Goal: Understand process/instructions: Learn how to perform a task or action

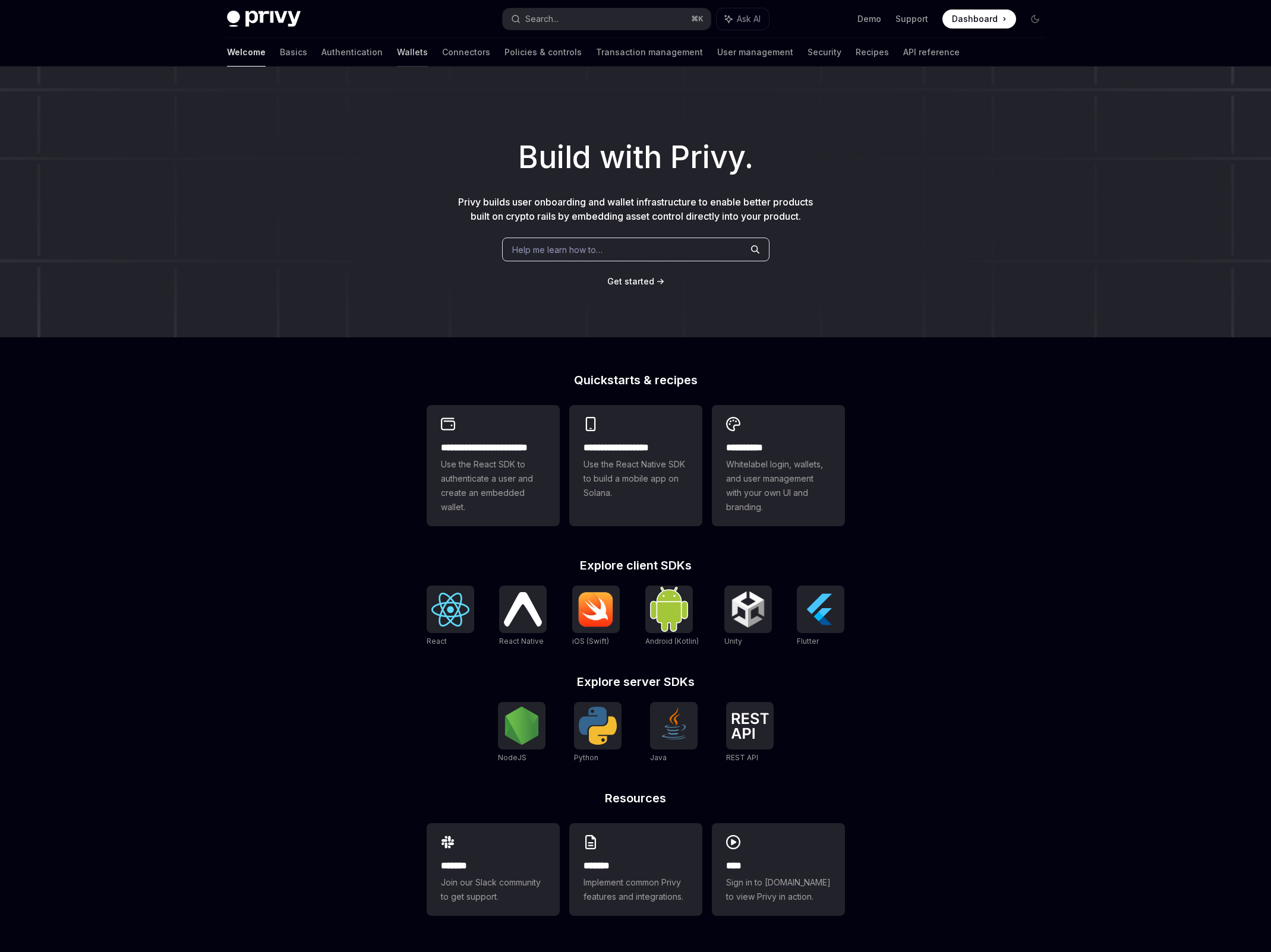
click at [397, 48] on link "Wallets" at bounding box center [412, 52] width 31 height 29
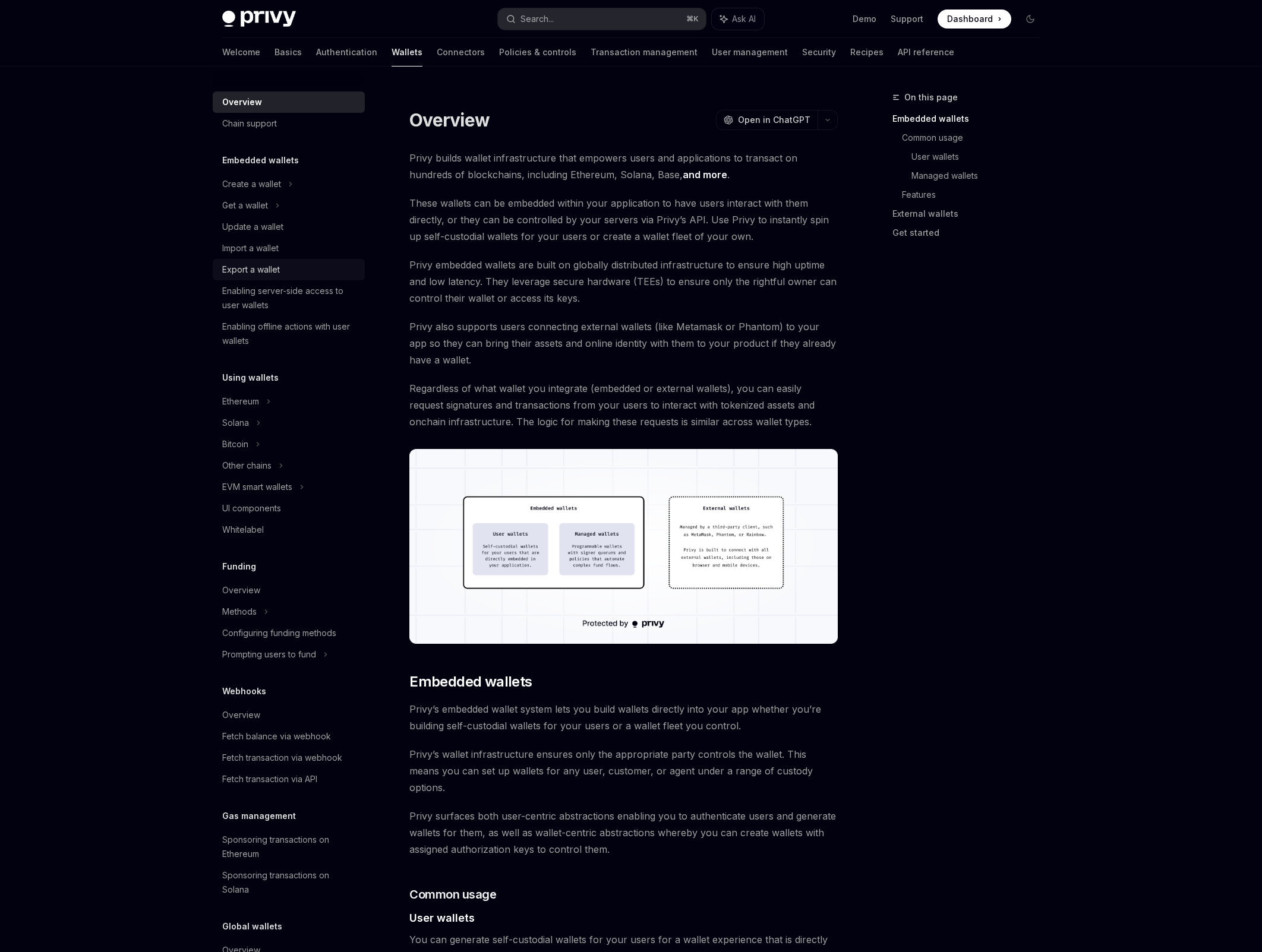
click at [257, 265] on div "Export a wallet" at bounding box center [251, 270] width 58 height 15
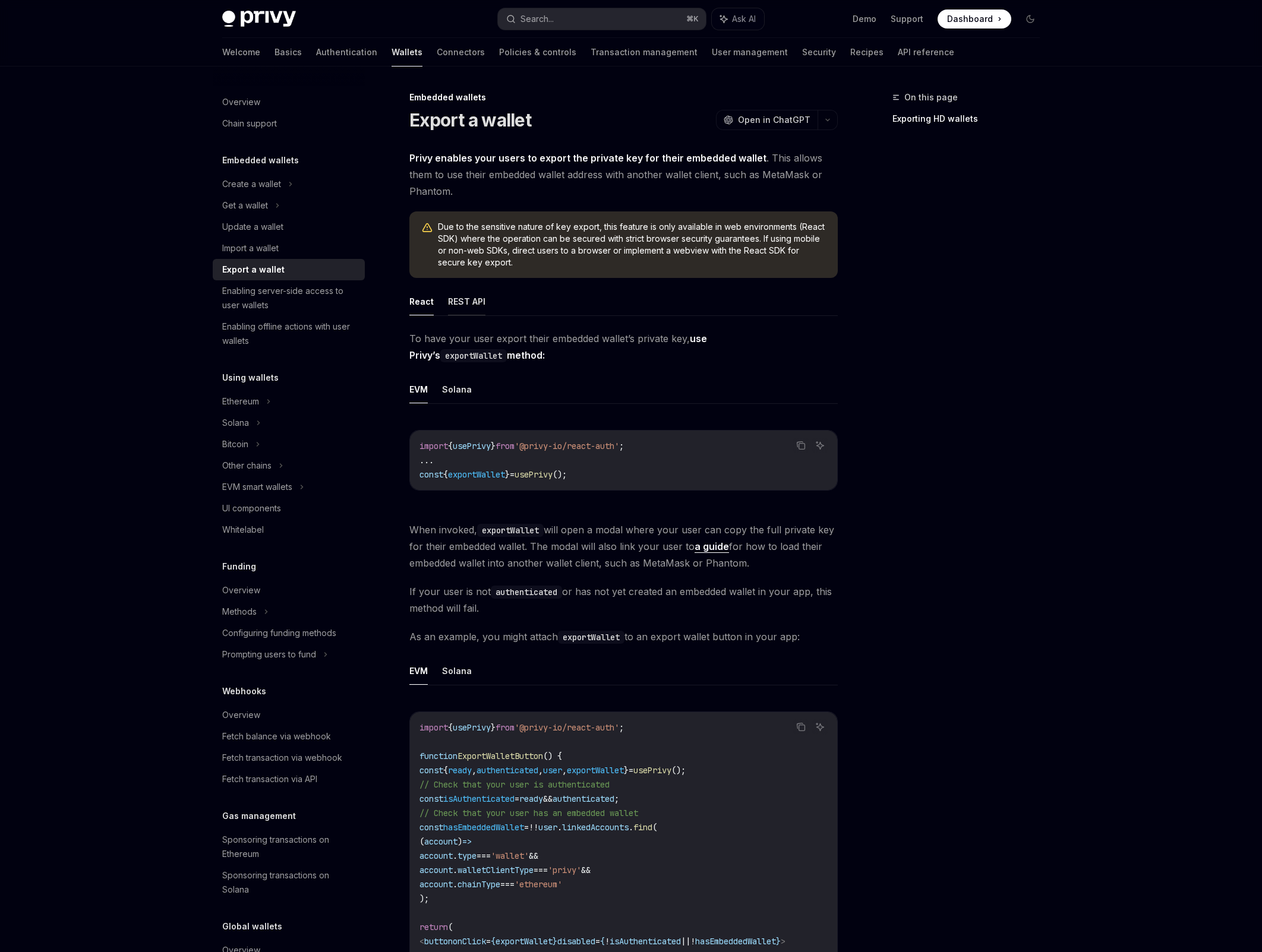
click at [473, 300] on button "REST API" at bounding box center [466, 301] width 37 height 28
type textarea "*"
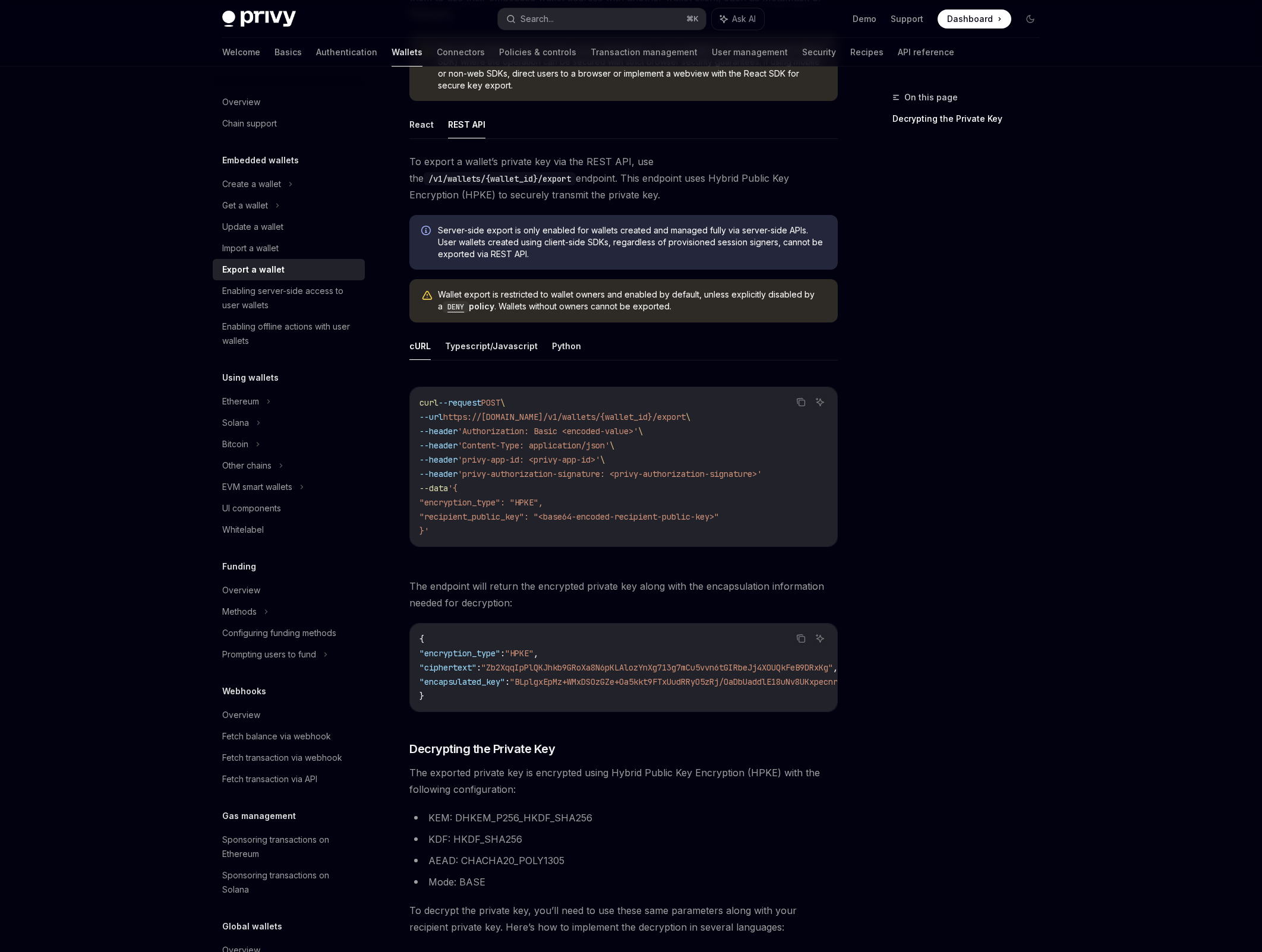
scroll to position [313, 0]
